Goal: Task Accomplishment & Management: Manage account settings

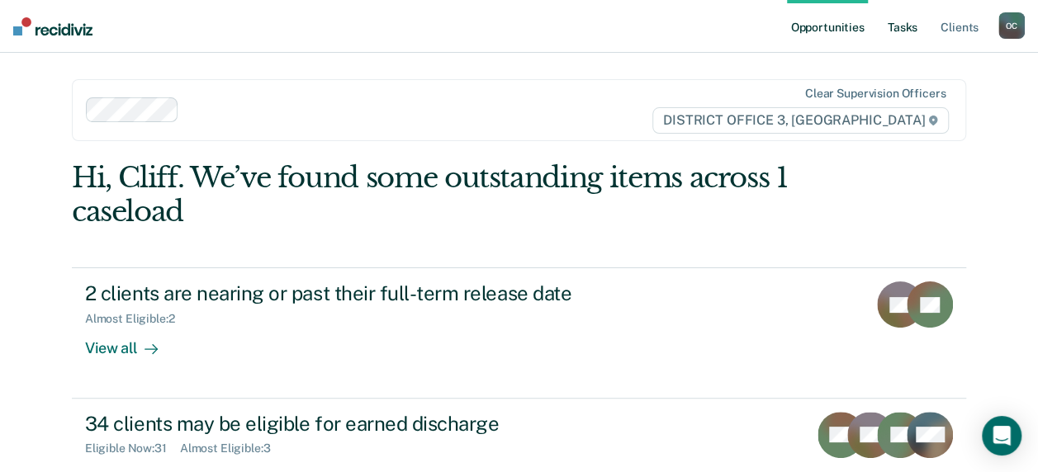
click at [896, 28] on link "Tasks" at bounding box center [903, 26] width 36 height 53
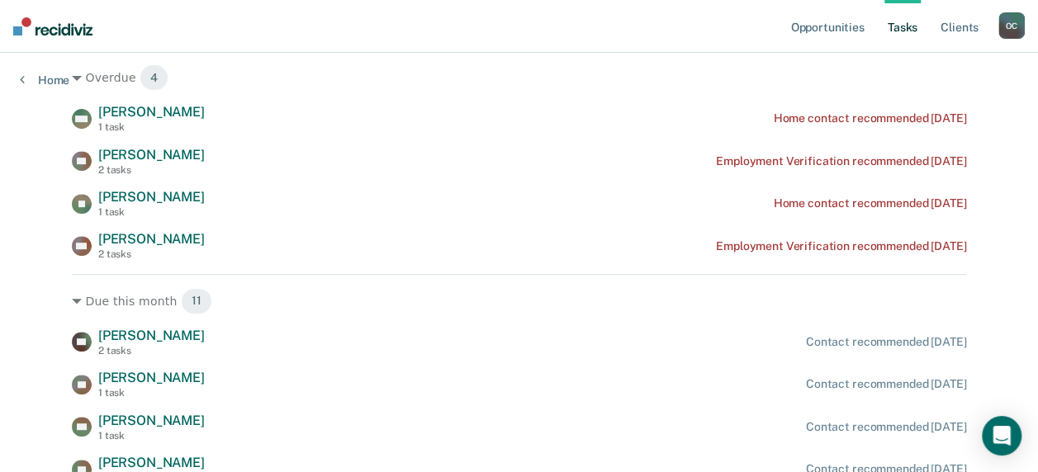
scroll to position [248, 0]
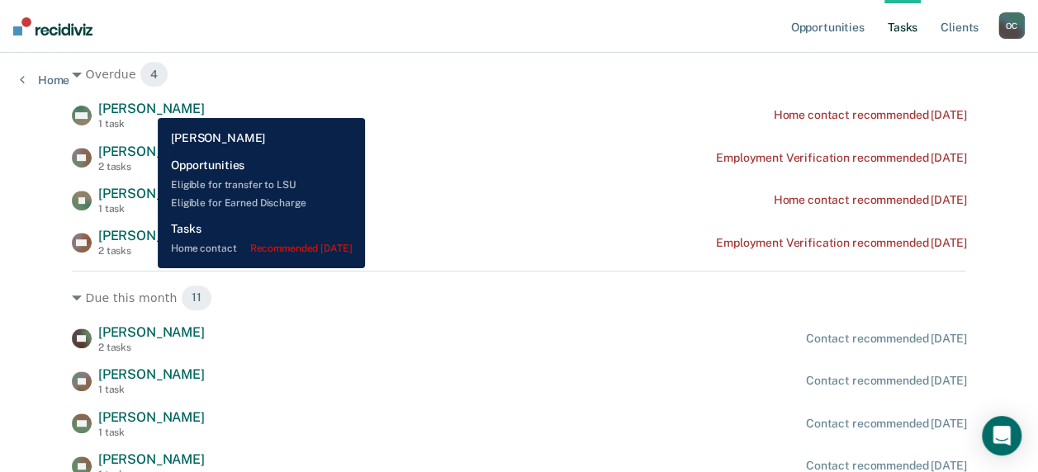
click at [145, 106] on span "[PERSON_NAME]" at bounding box center [151, 109] width 107 height 16
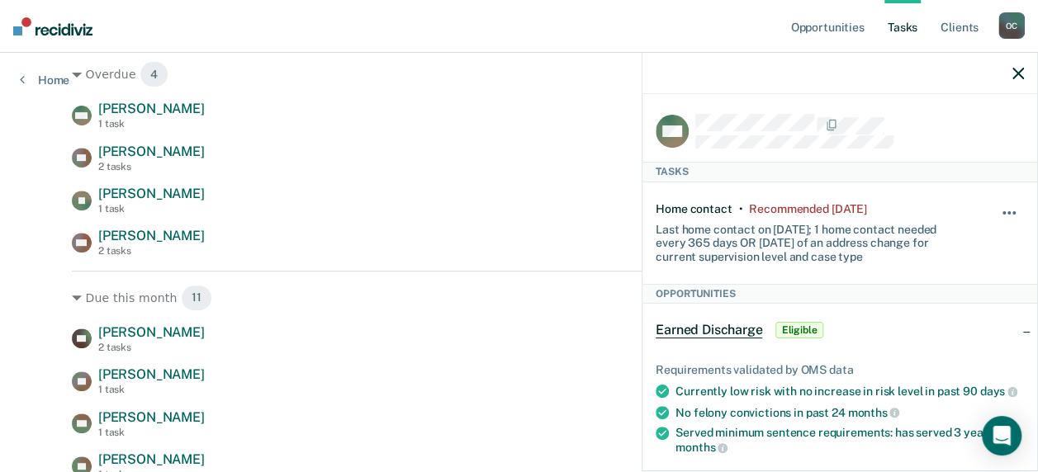
click at [1003, 211] on button "button" at bounding box center [1010, 221] width 28 height 26
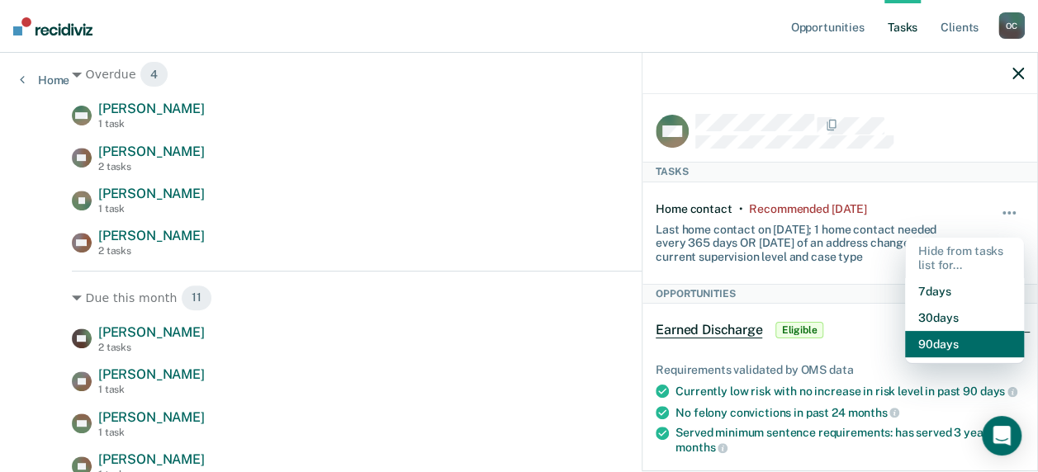
click at [925, 341] on button "90 days" at bounding box center [964, 344] width 119 height 26
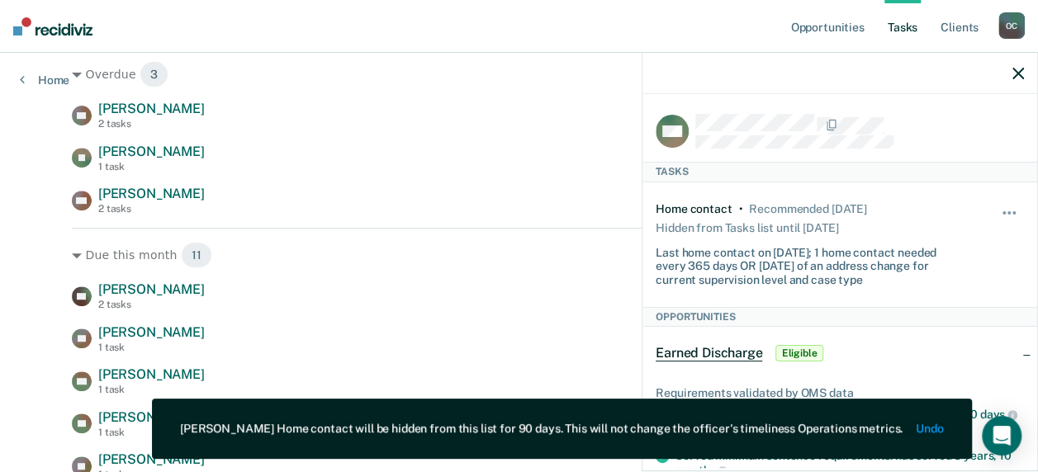
click at [1019, 71] on icon "button" at bounding box center [1019, 74] width 12 height 12
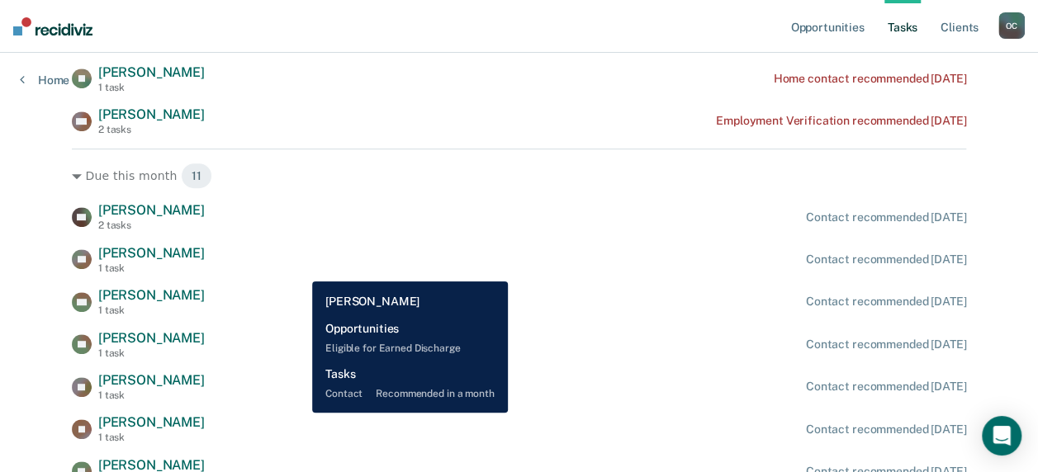
scroll to position [303, 0]
